Goal: Transaction & Acquisition: Register for event/course

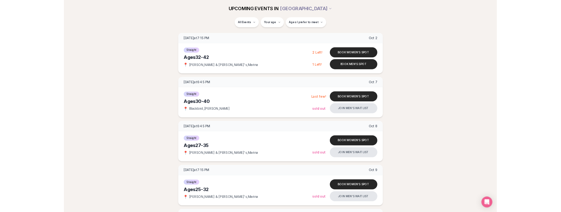
scroll to position [72, 0]
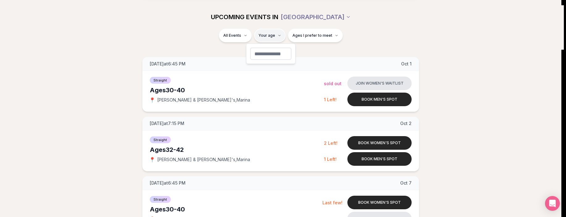
type input "**"
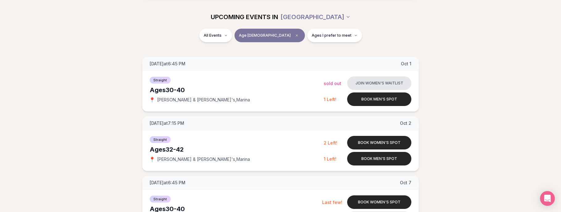
click at [371, 40] on div "All Events Age [DEMOGRAPHIC_DATA] Ages I prefer to meet" at bounding box center [281, 37] width 346 height 16
click at [326, 41] on button "Ages I prefer to meet" at bounding box center [334, 36] width 55 height 14
click at [318, 69] on span "Older than me" at bounding box center [311, 68] width 29 height 6
click at [293, 69] on button "Older than me" at bounding box center [290, 67] width 5 height 5
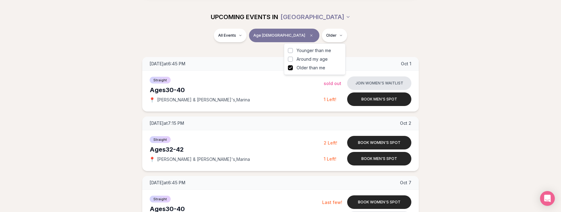
click at [383, 47] on div "All Events Age [DEMOGRAPHIC_DATA] Older" at bounding box center [280, 39] width 561 height 21
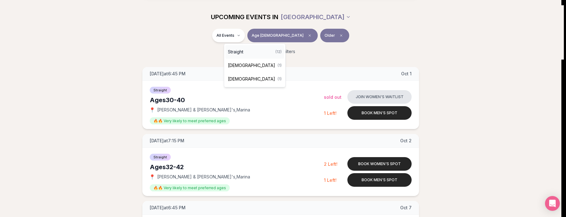
click at [250, 52] on div "Straight ( 12 )" at bounding box center [254, 52] width 59 height 14
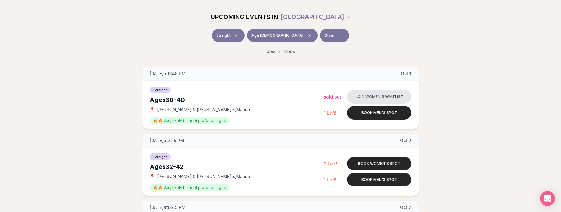
click at [108, 48] on div "Clear all filters" at bounding box center [281, 52] width 346 height 14
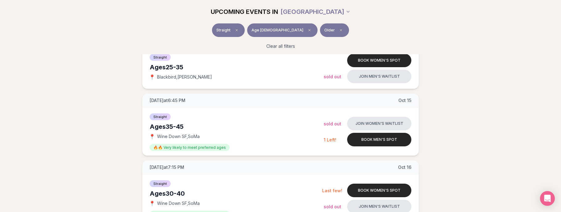
scroll to position [504, 0]
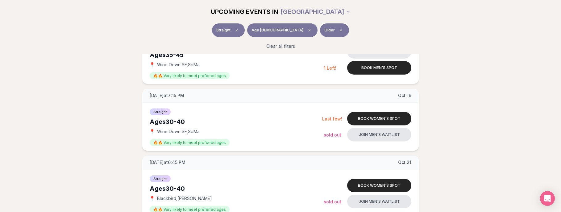
click at [81, 100] on div "[DATE] at 6:45 PM [DATE] Ages [DEMOGRAPHIC_DATA] Straight 📍 [PERSON_NAME] & [PE…" at bounding box center [280, 23] width 541 height 777
